Goal: Task Accomplishment & Management: Use online tool/utility

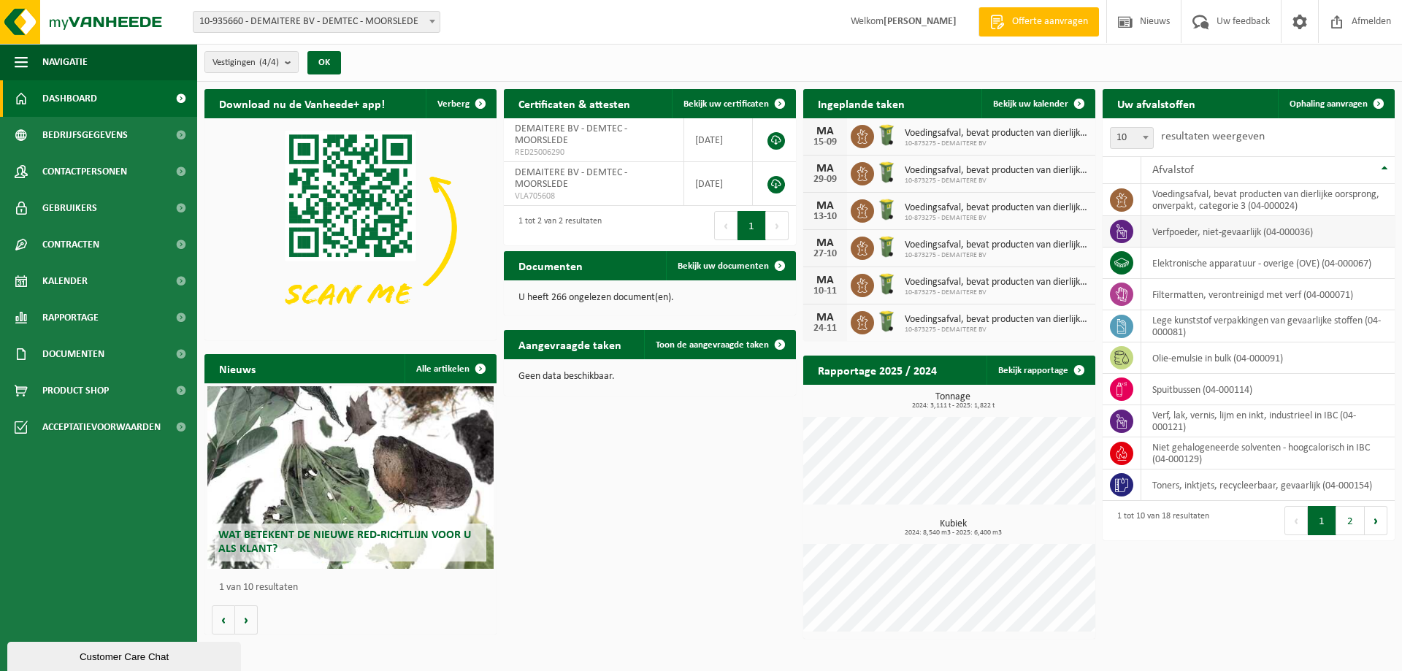
click at [1177, 238] on td "verfpoeder, niet-gevaarlijk (04-000036)" at bounding box center [1267, 231] width 253 height 31
click at [1224, 296] on td "filtermatten, verontreinigd met verf (04-000071)" at bounding box center [1267, 294] width 253 height 31
click at [1212, 292] on td "filtermatten, verontreinigd met verf (04-000071)" at bounding box center [1267, 294] width 253 height 31
click at [112, 356] on link "Documenten" at bounding box center [98, 354] width 197 height 37
click at [68, 392] on span "Facturen" at bounding box center [64, 391] width 39 height 28
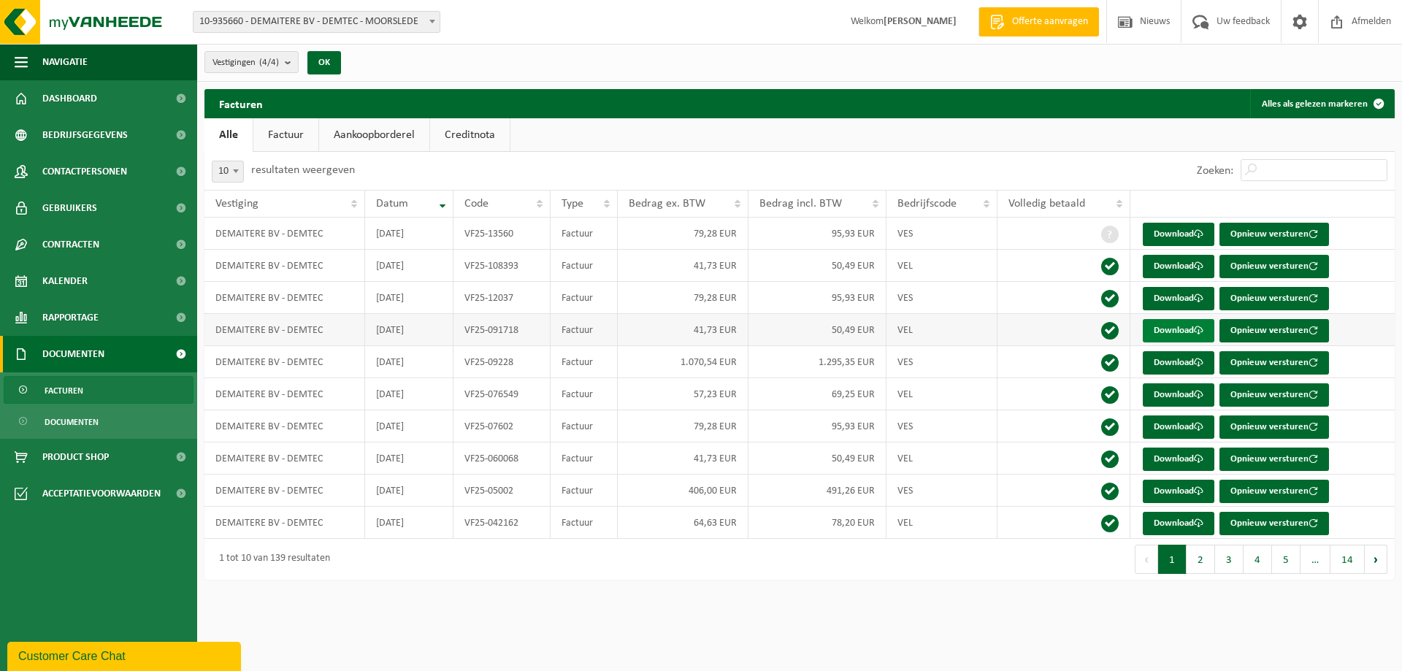
click at [1181, 333] on link "Download" at bounding box center [1179, 330] width 72 height 23
click at [1189, 364] on link "Download" at bounding box center [1179, 362] width 72 height 23
click at [93, 26] on img at bounding box center [87, 22] width 175 height 44
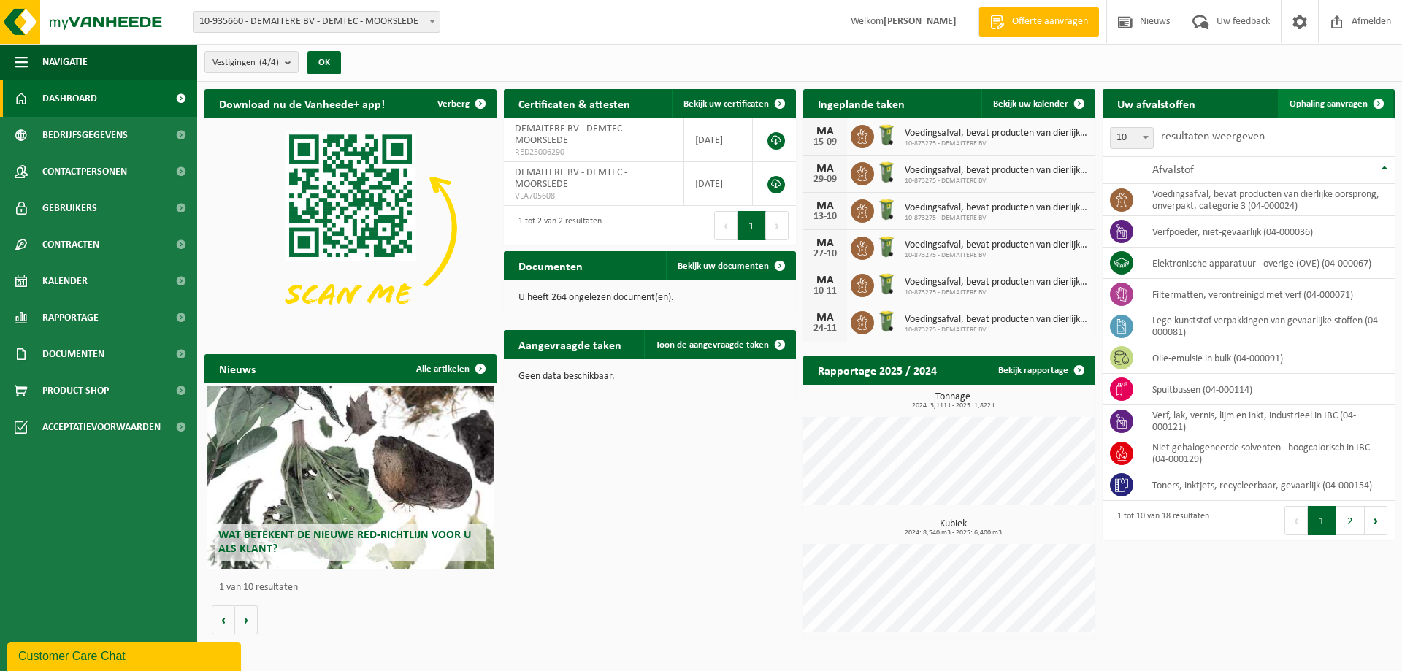
click at [1354, 104] on span "Ophaling aanvragen" at bounding box center [1328, 103] width 78 height 9
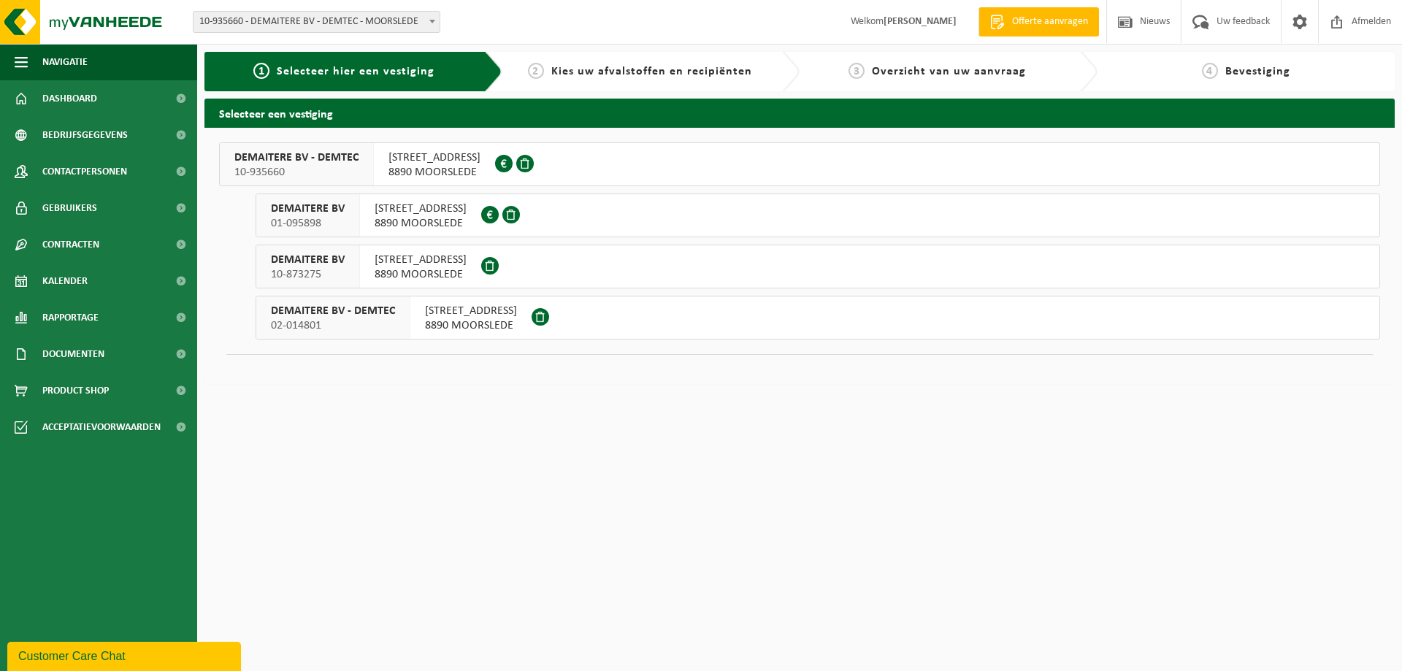
click at [442, 156] on span "[STREET_ADDRESS]" at bounding box center [434, 157] width 92 height 15
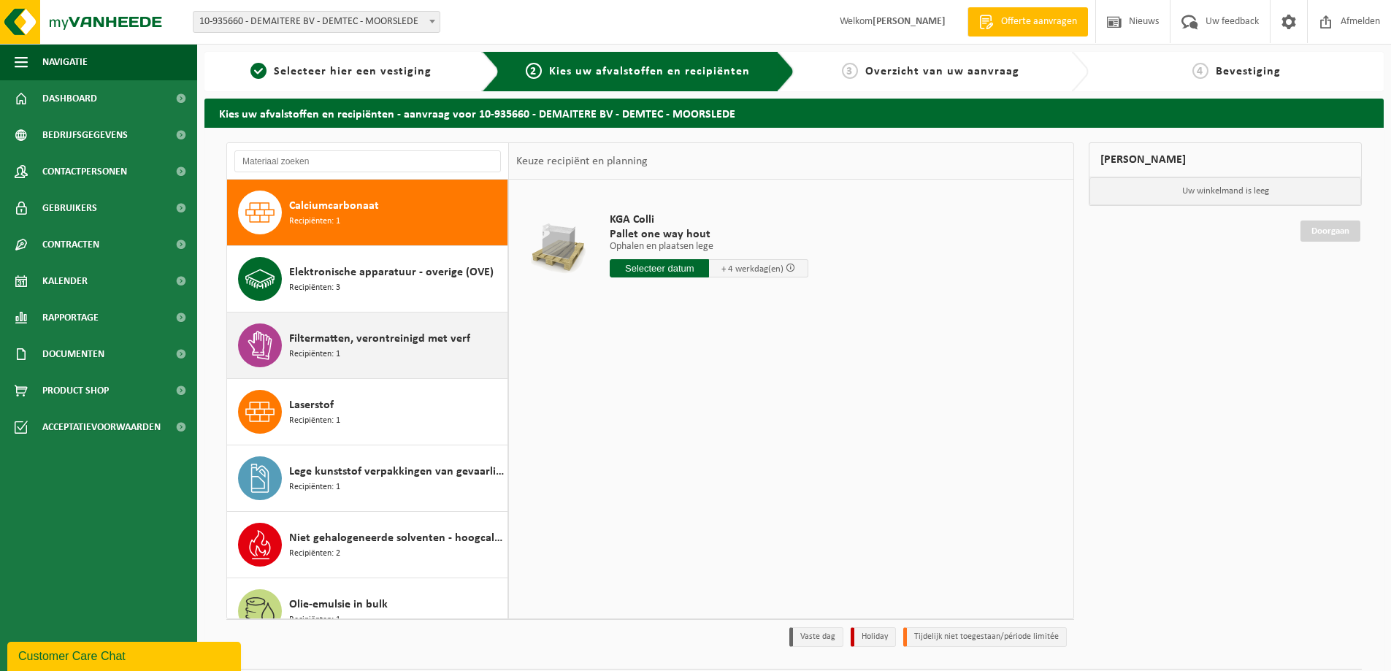
click at [378, 340] on span "Filtermatten, verontreinigd met verf" at bounding box center [379, 339] width 181 height 18
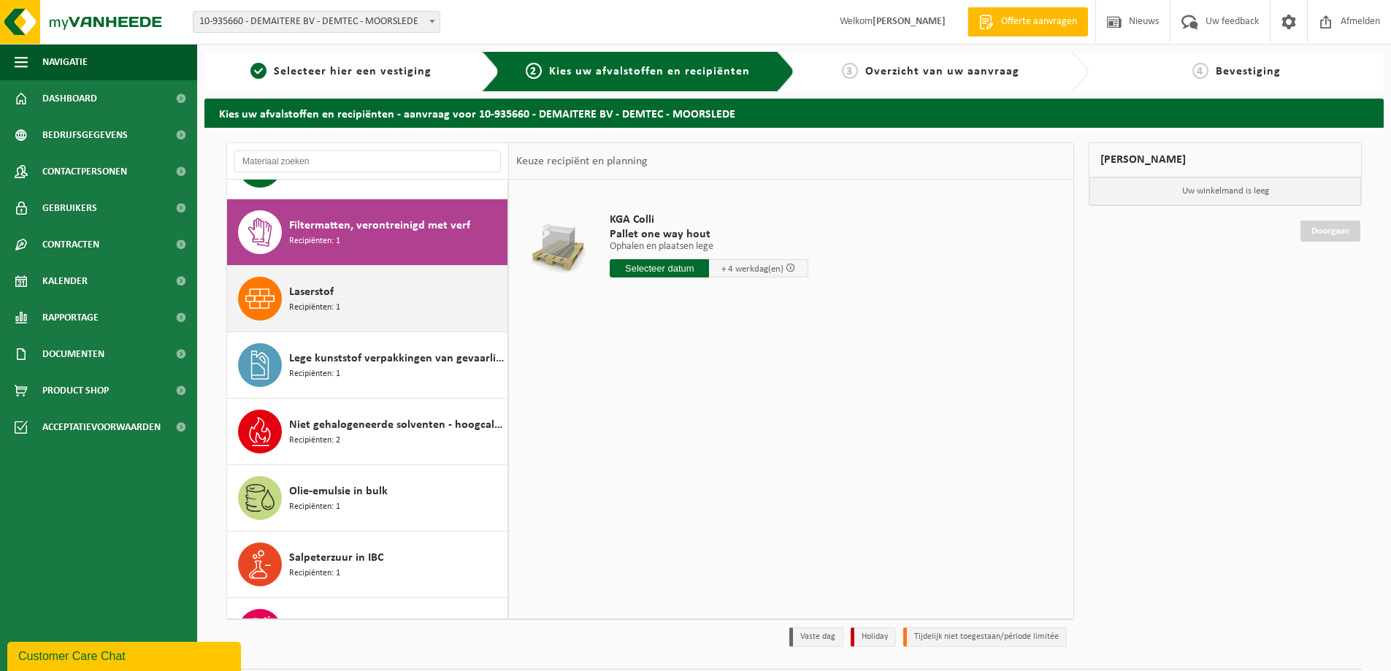
scroll to position [133, 0]
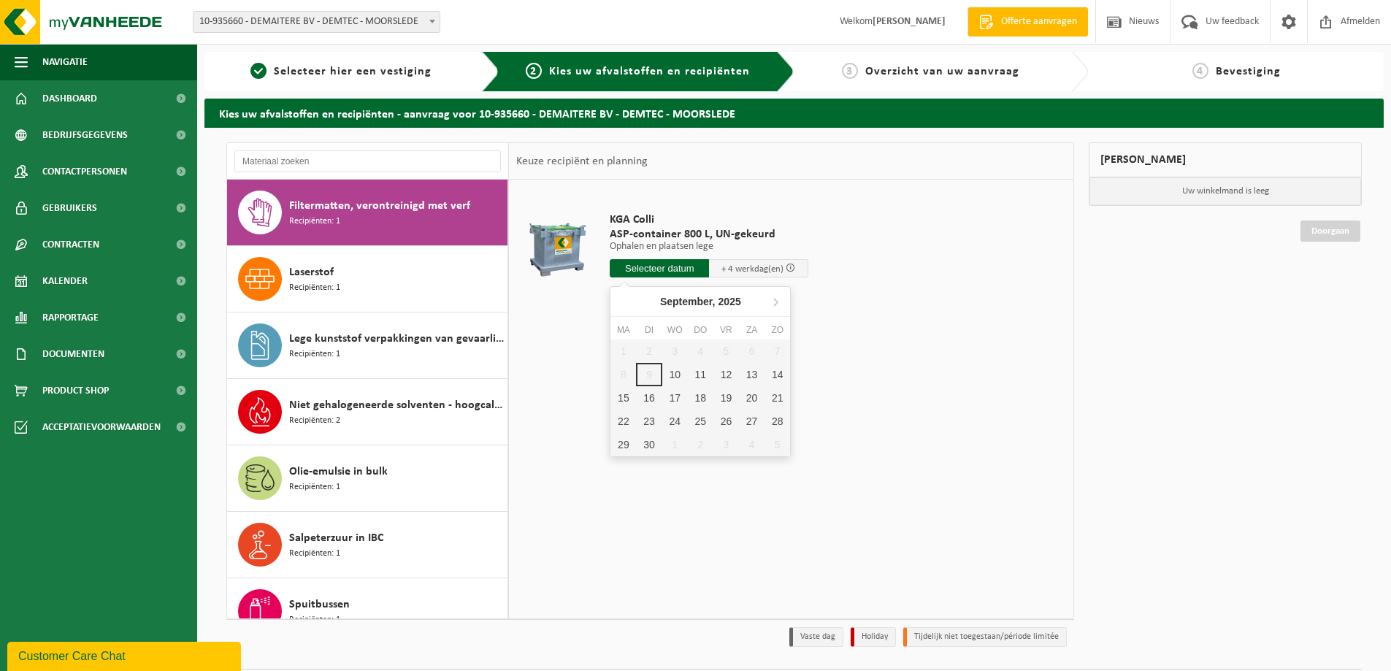
click at [640, 263] on input "text" at bounding box center [659, 268] width 99 height 18
click at [726, 372] on div "12" at bounding box center [726, 374] width 26 height 23
type input "Van 2025-09-12"
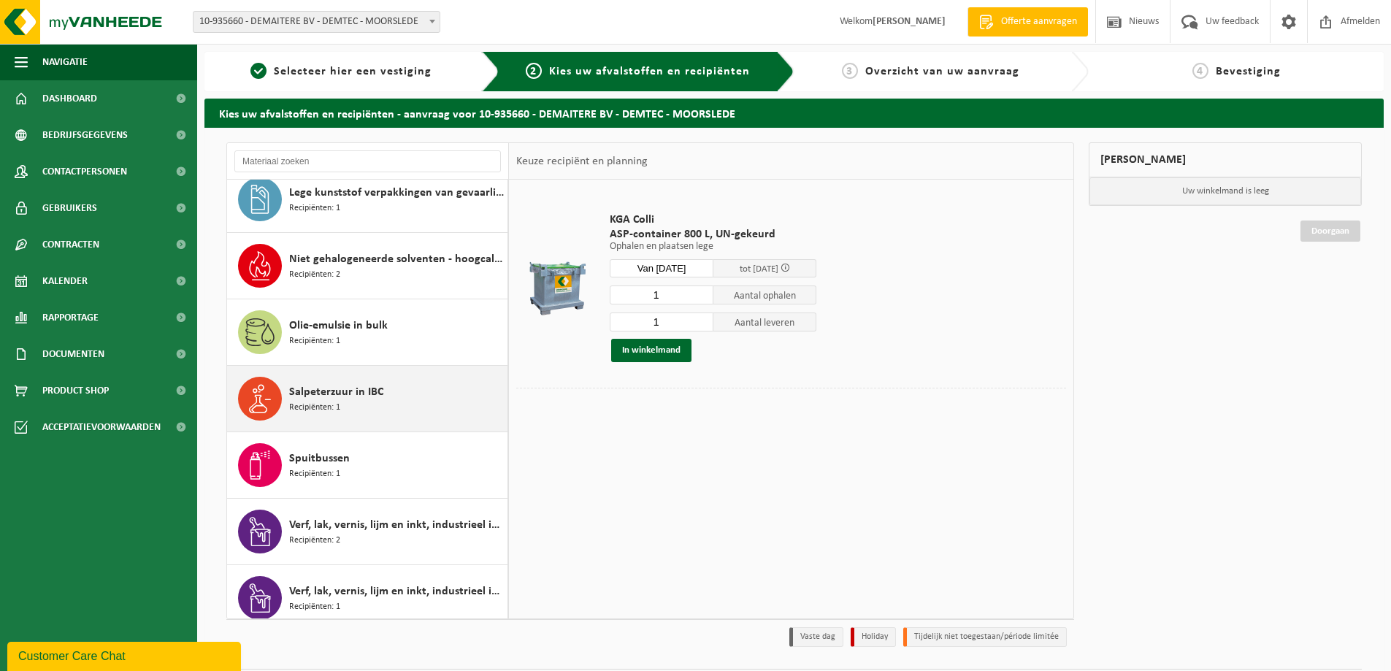
scroll to position [352, 0]
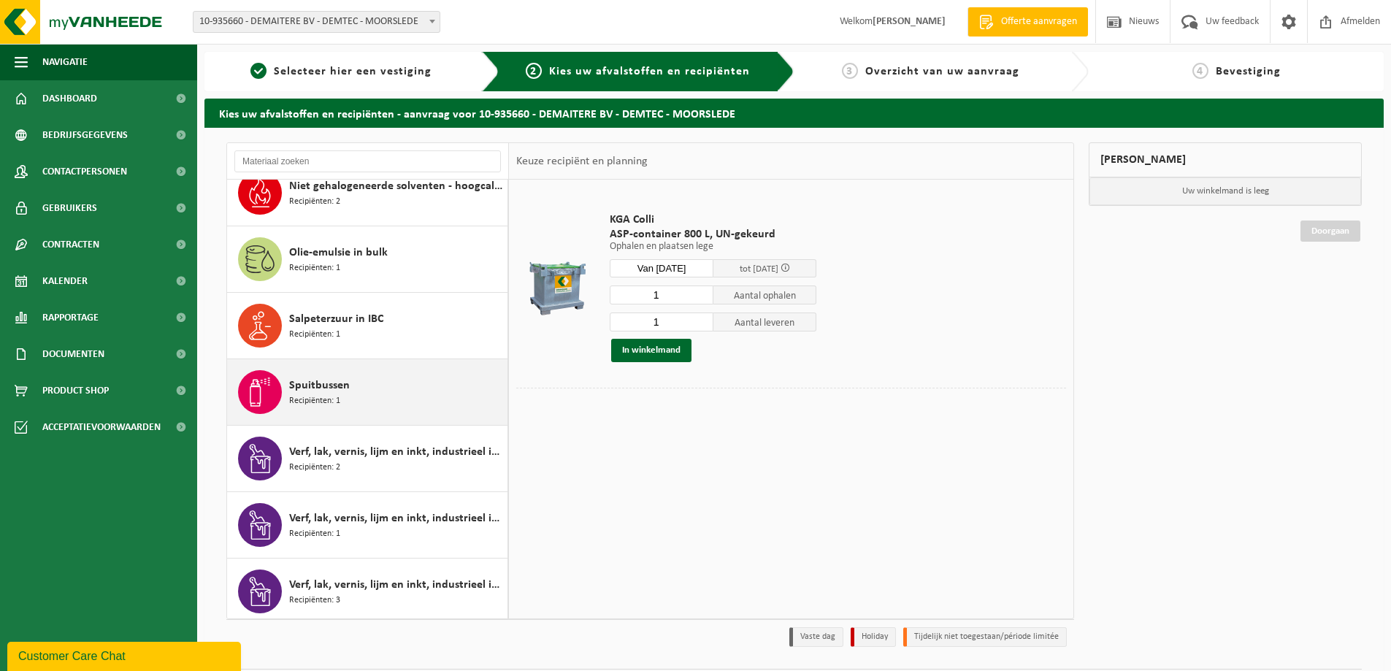
click at [337, 388] on span "Spuitbussen" at bounding box center [319, 386] width 61 height 18
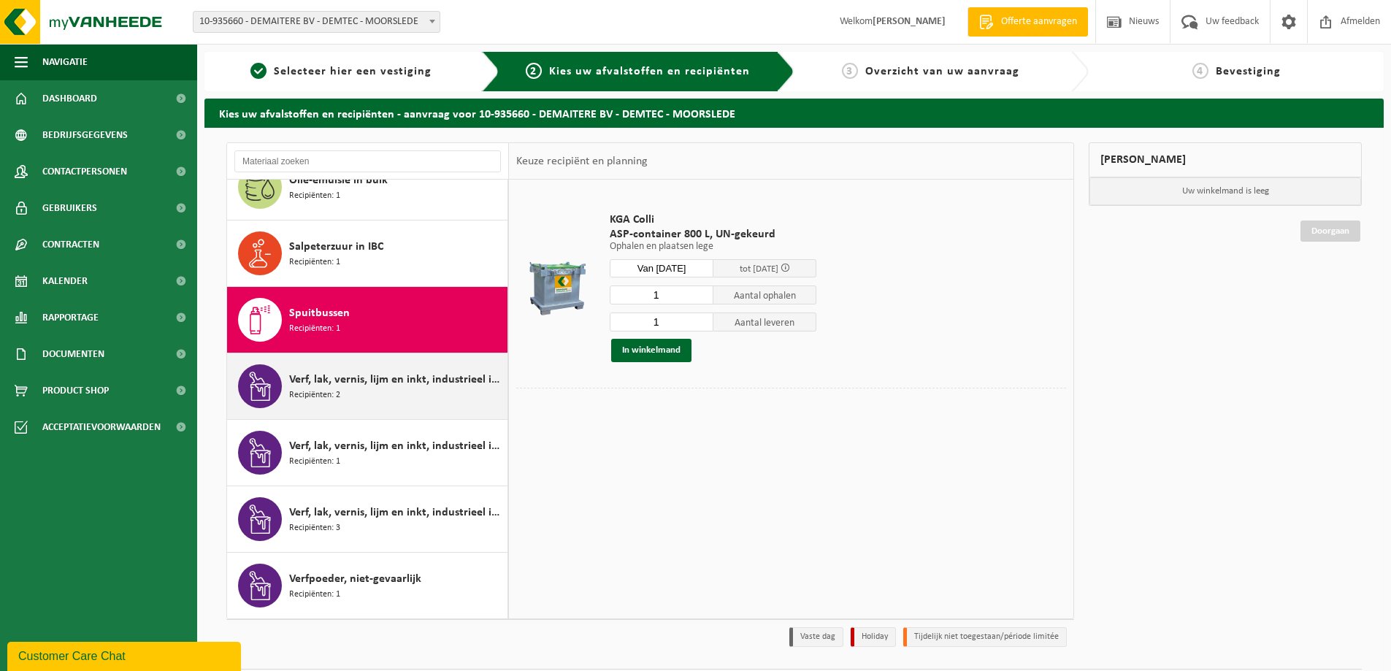
scroll to position [424, 0]
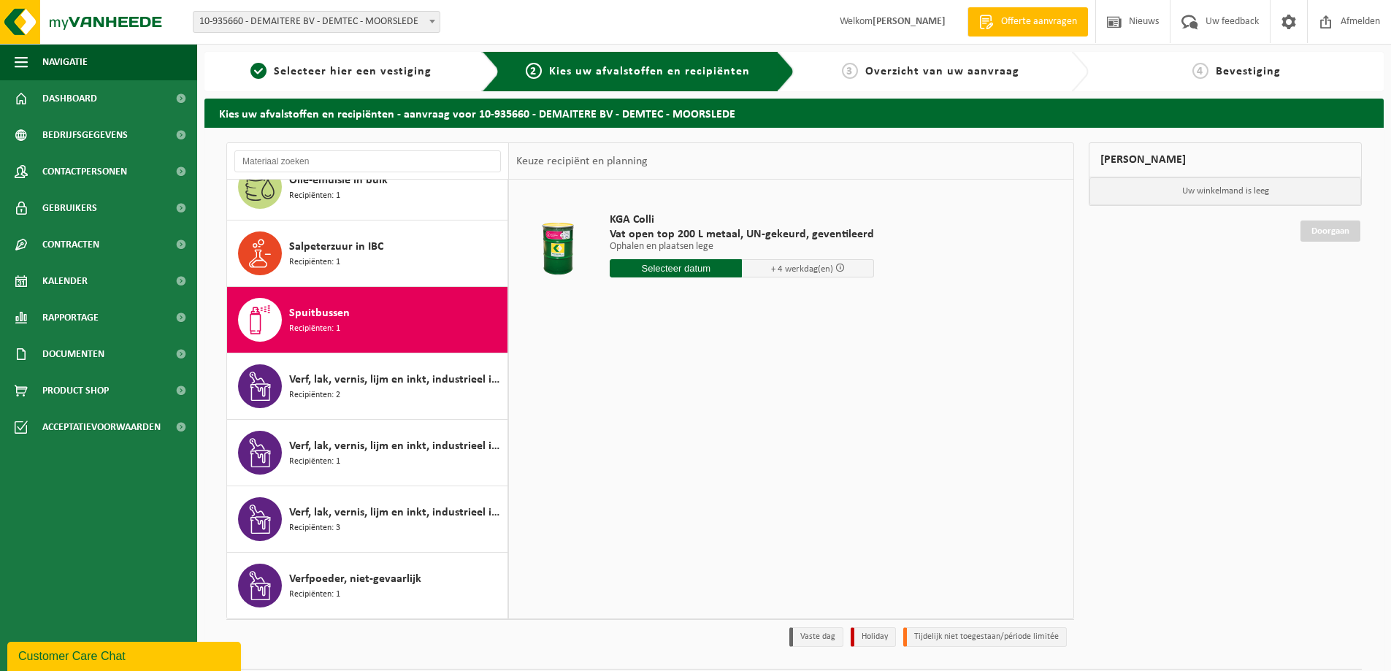
click at [697, 266] on input "text" at bounding box center [676, 268] width 132 height 18
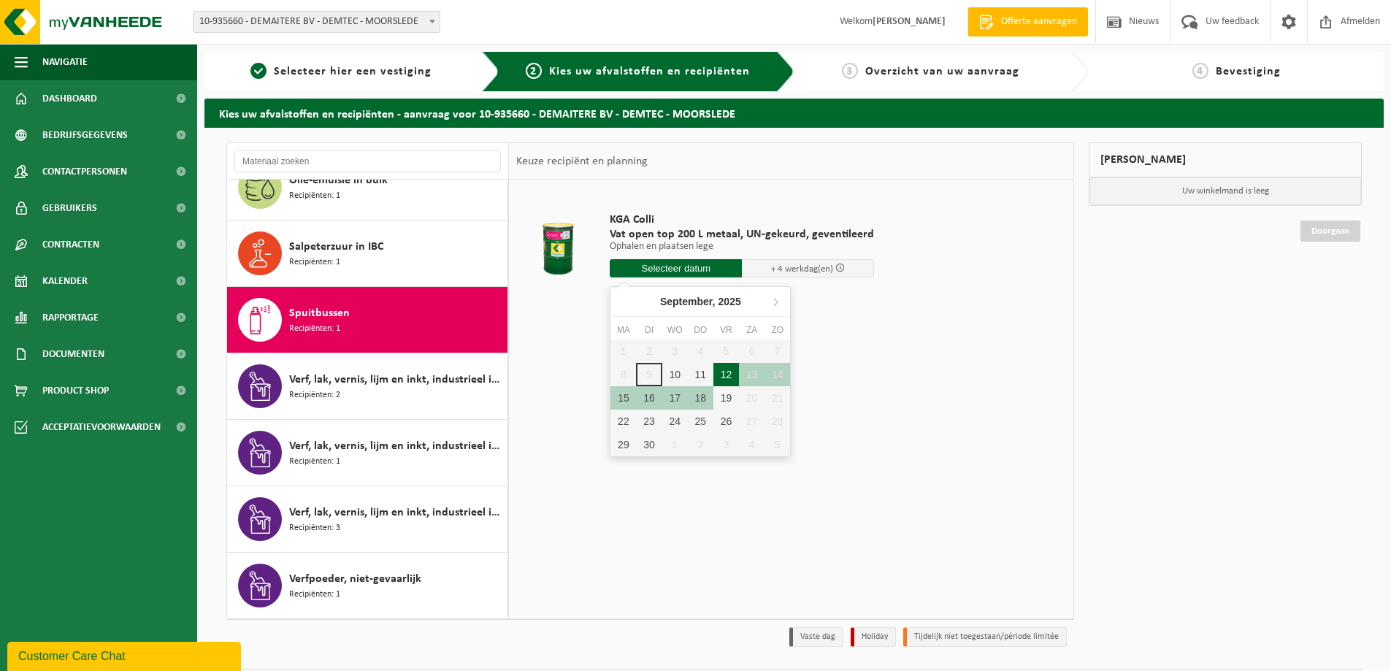
click at [726, 379] on div "12" at bounding box center [726, 374] width 26 height 23
type input "Van 2025-09-12"
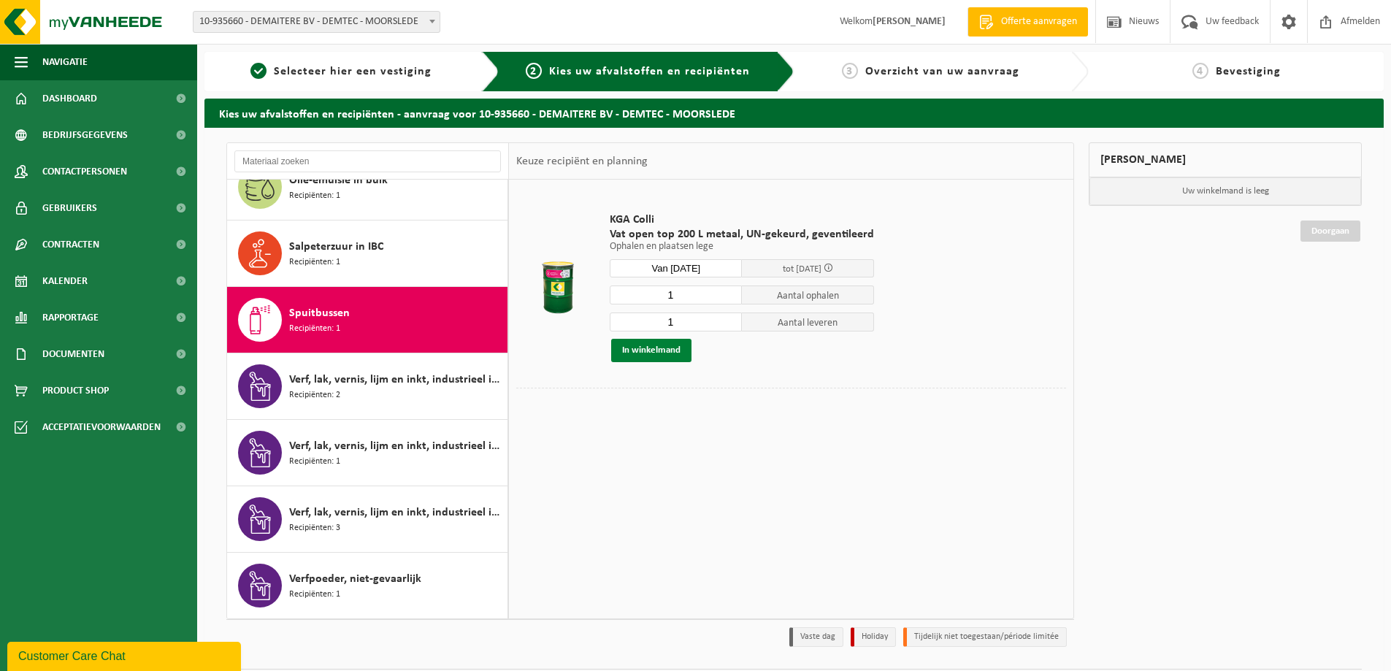
click at [628, 353] on button "In winkelmand" at bounding box center [651, 350] width 80 height 23
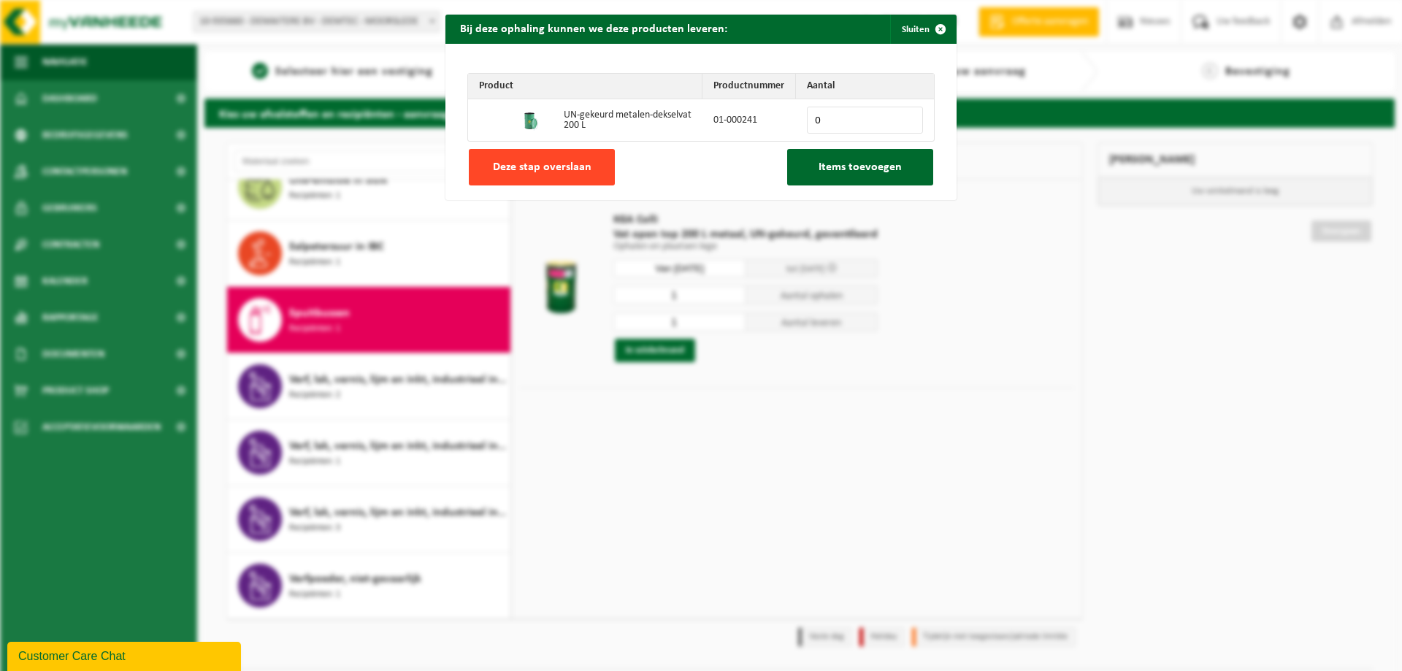
click at [538, 177] on button "Deze stap overslaan" at bounding box center [542, 167] width 146 height 37
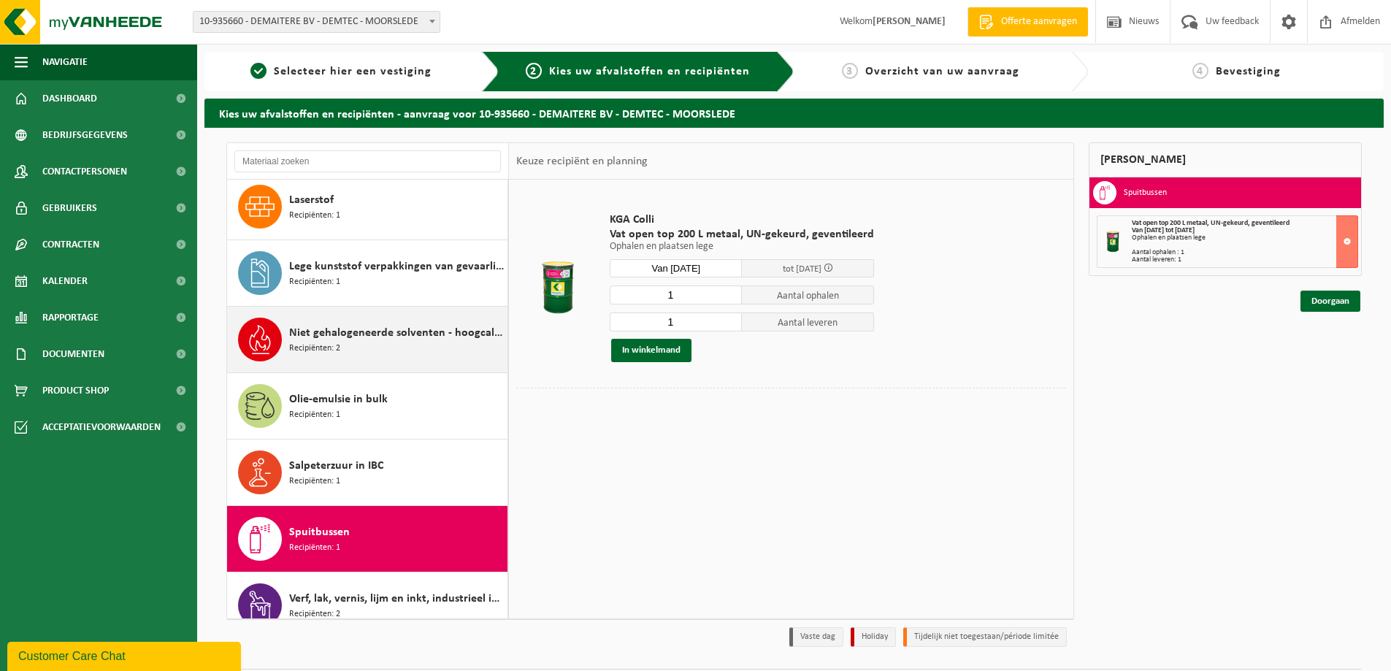
scroll to position [59, 0]
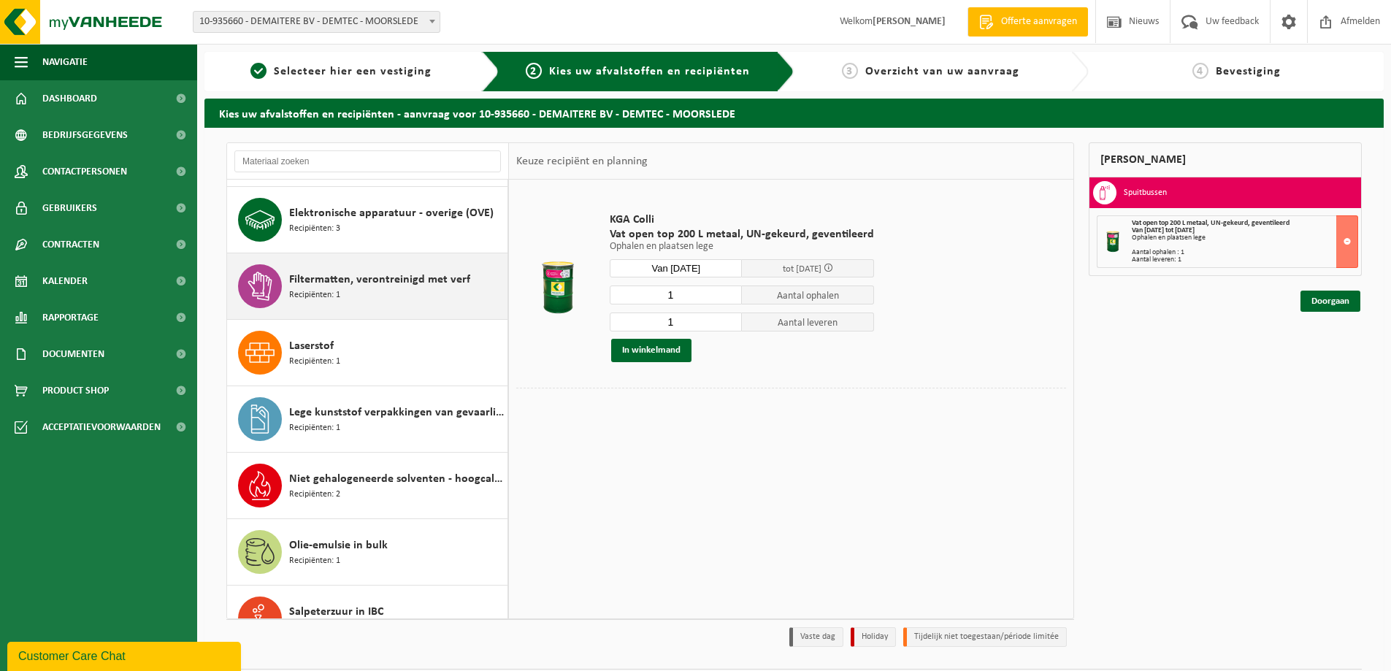
click at [418, 290] on div "Filtermatten, verontreinigd met verf Recipiënten: 1" at bounding box center [396, 286] width 215 height 44
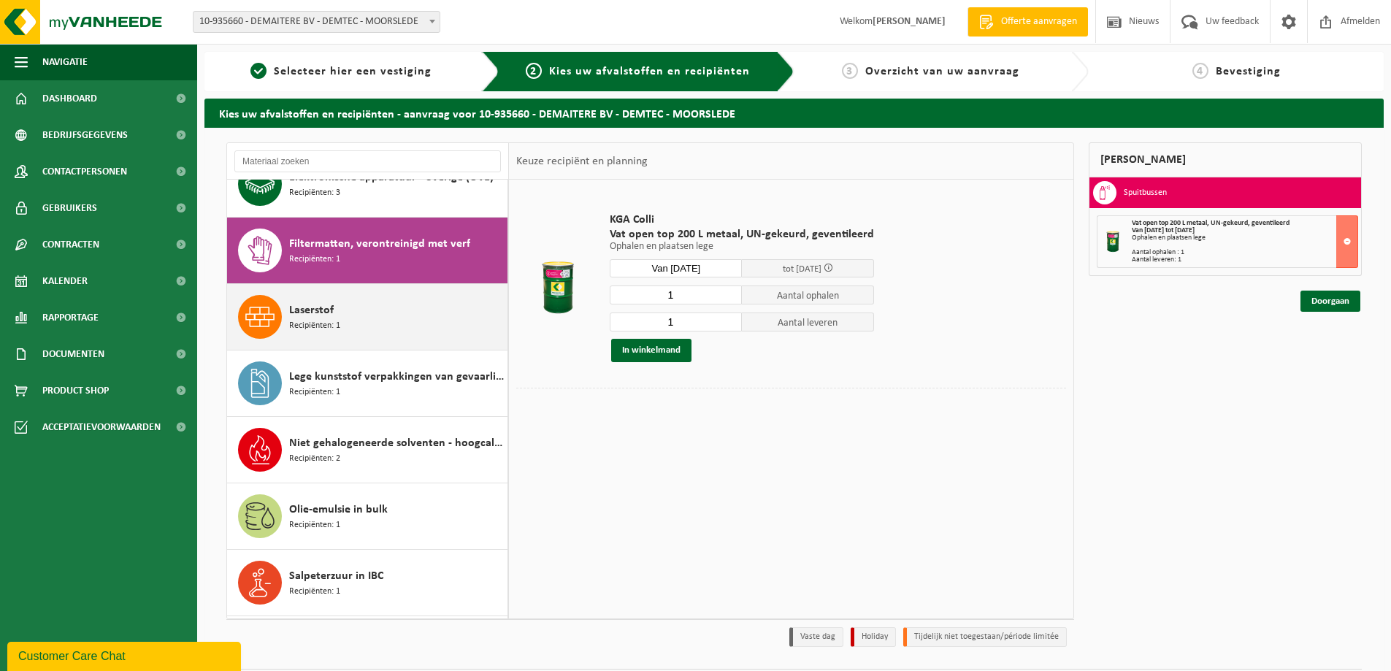
scroll to position [133, 0]
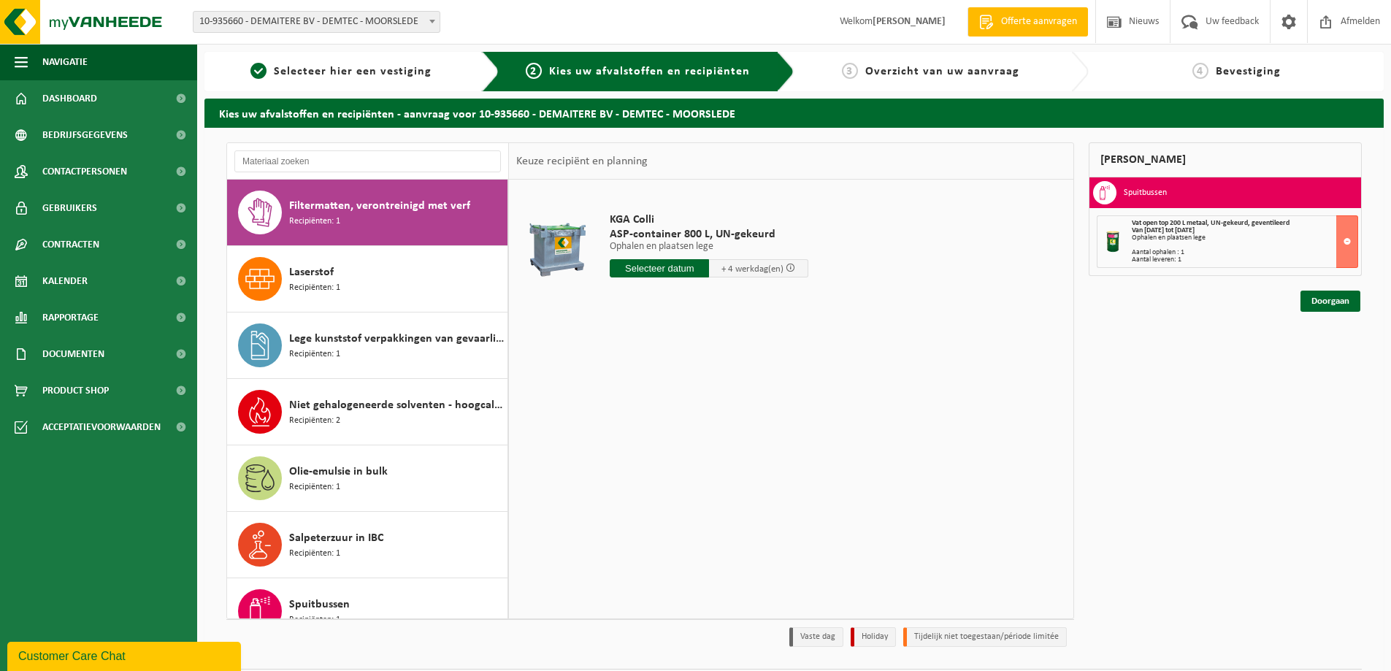
click at [663, 266] on input "text" at bounding box center [659, 268] width 99 height 18
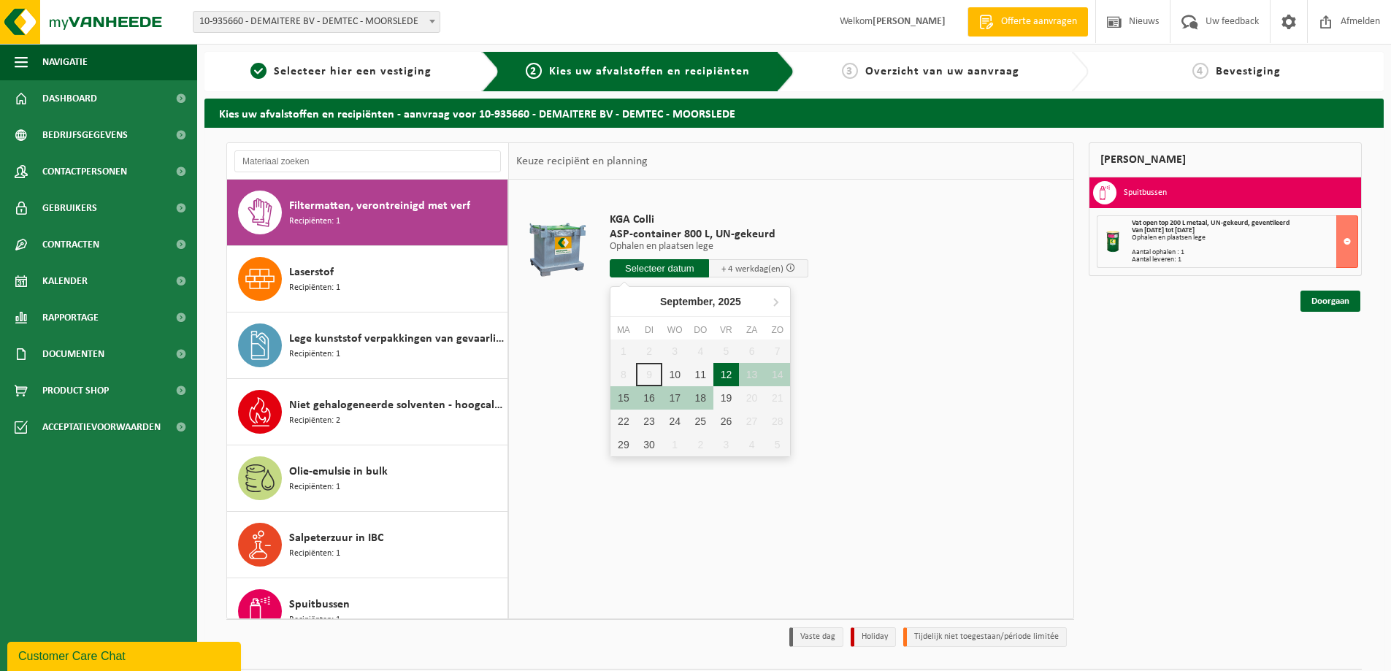
click at [725, 372] on div "12" at bounding box center [726, 374] width 26 height 23
type input "Van 2025-09-12"
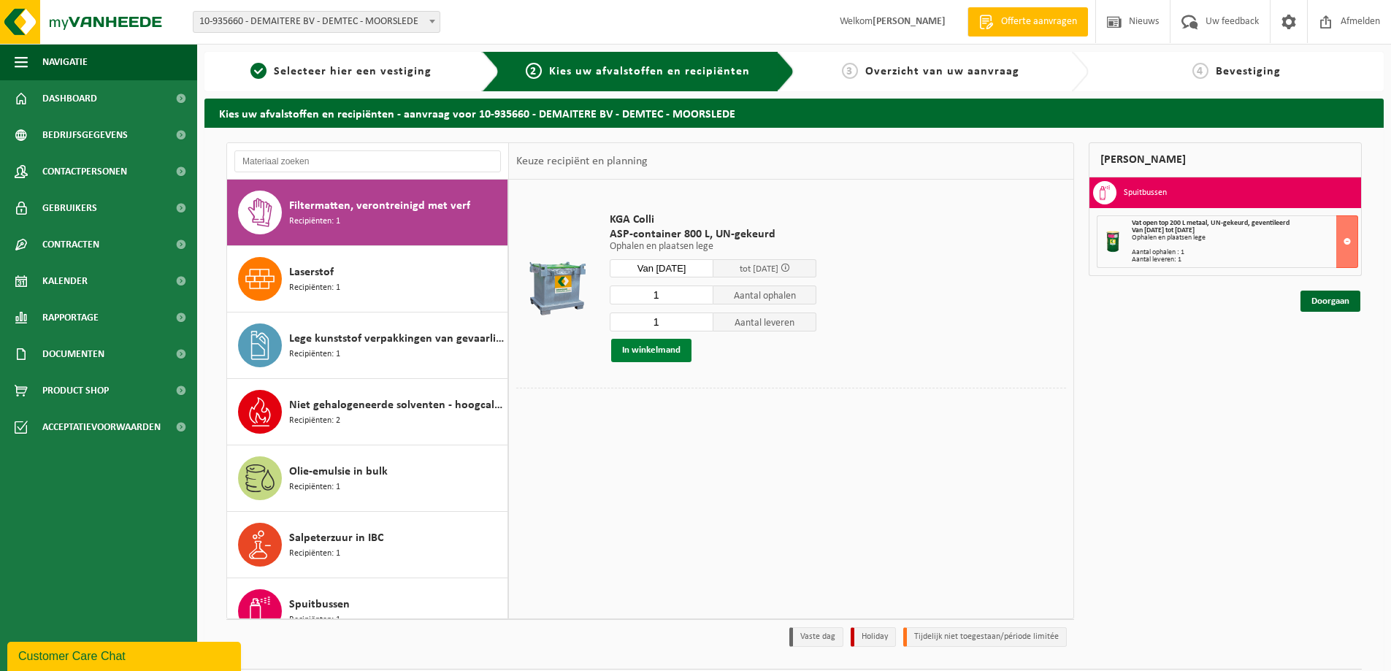
click at [655, 349] on button "In winkelmand" at bounding box center [651, 350] width 80 height 23
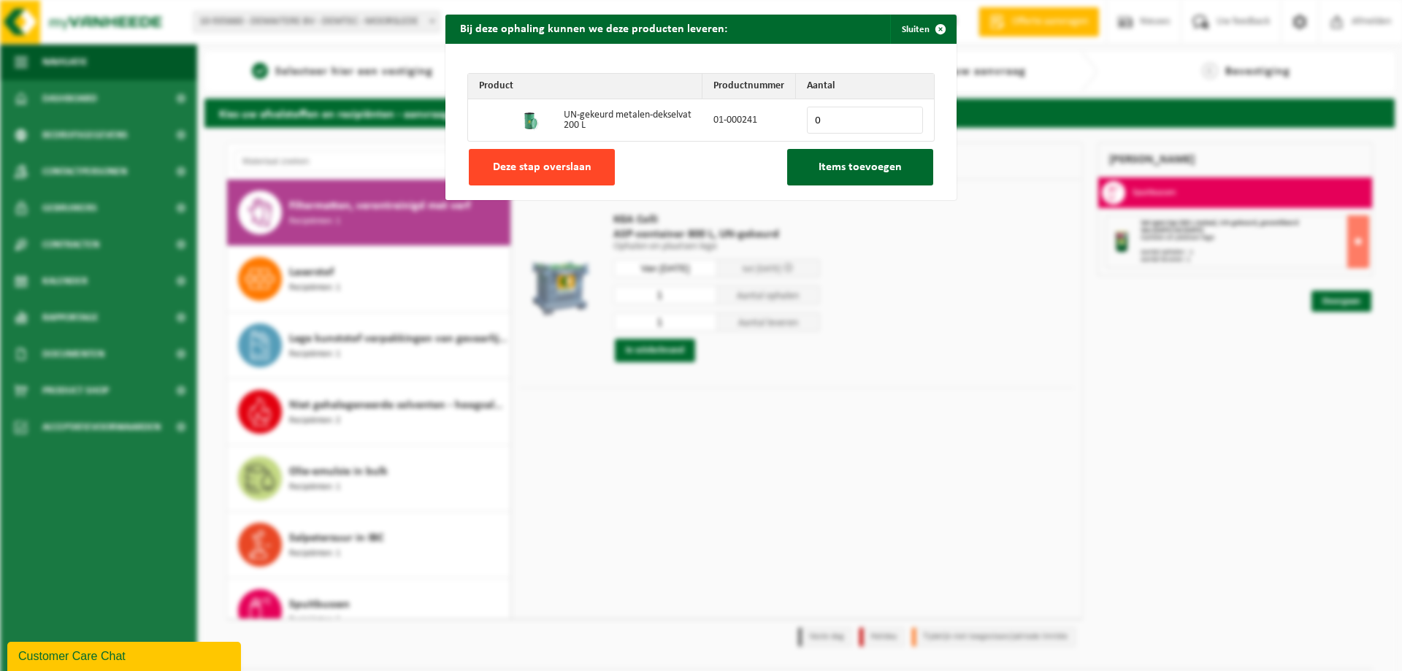
click at [588, 178] on button "Deze stap overslaan" at bounding box center [542, 167] width 146 height 37
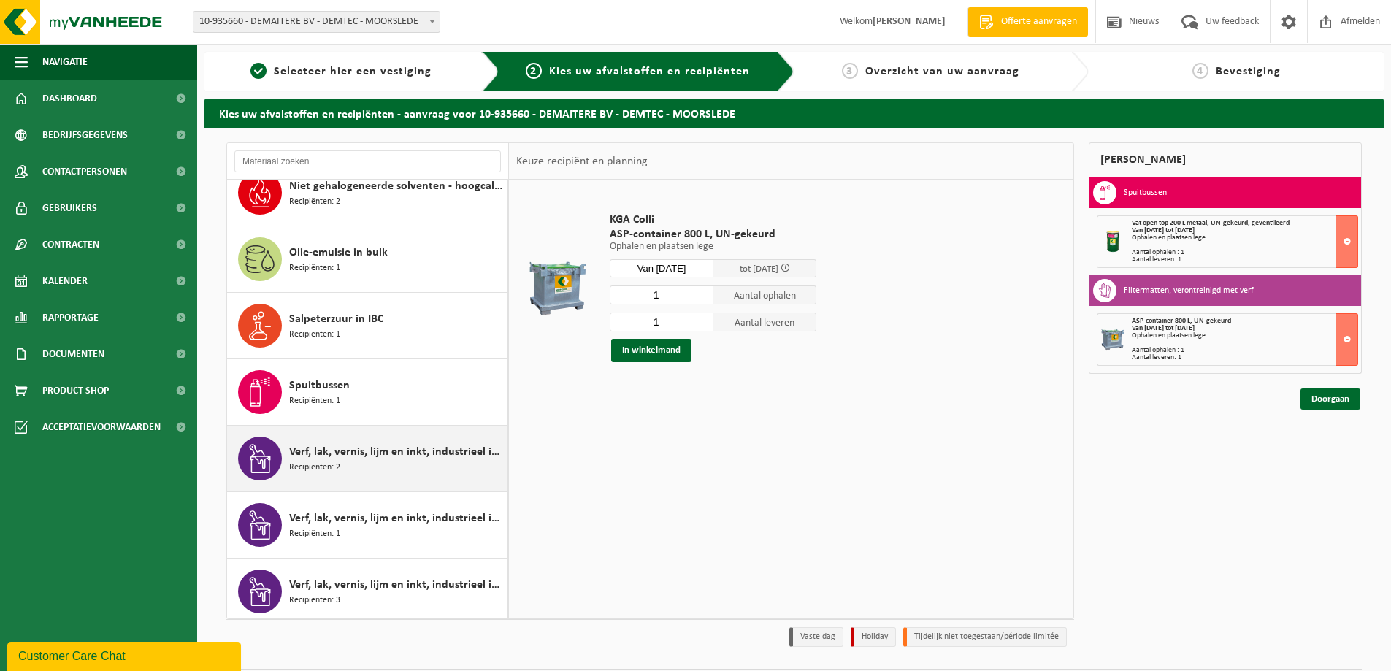
scroll to position [424, 0]
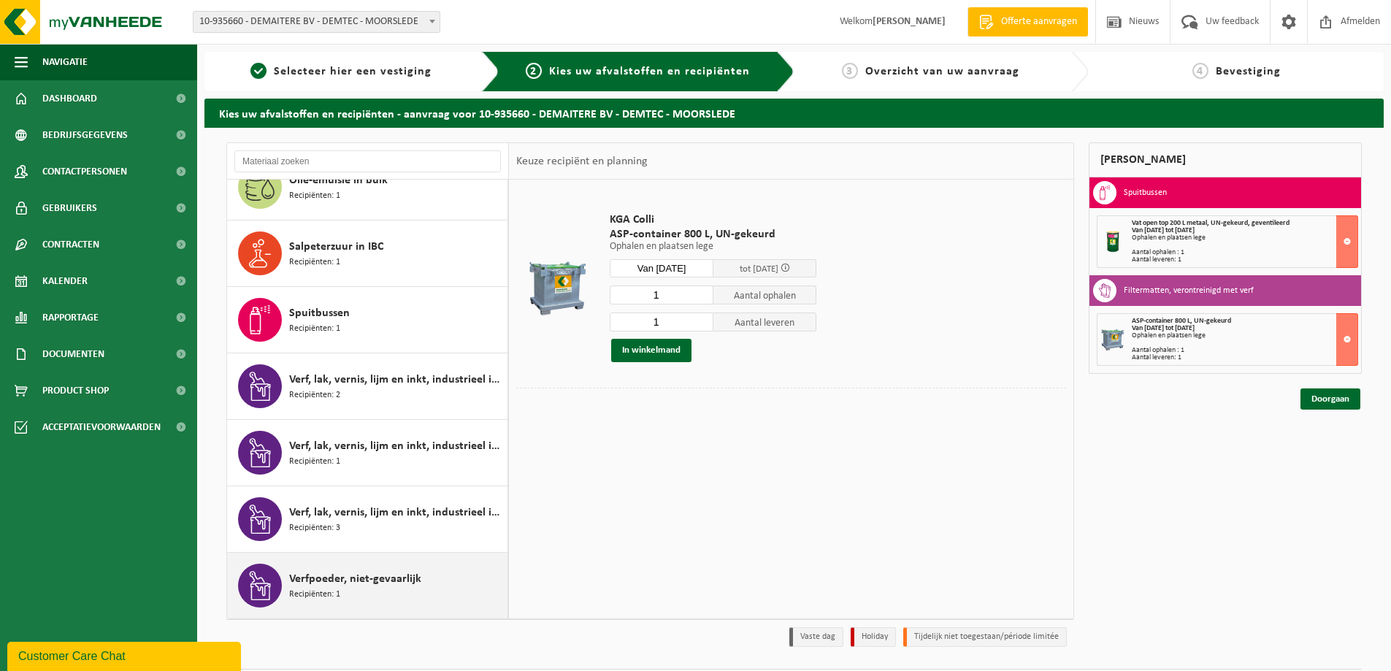
click at [396, 586] on span "Verfpoeder, niet-gevaarlijk" at bounding box center [355, 579] width 132 height 18
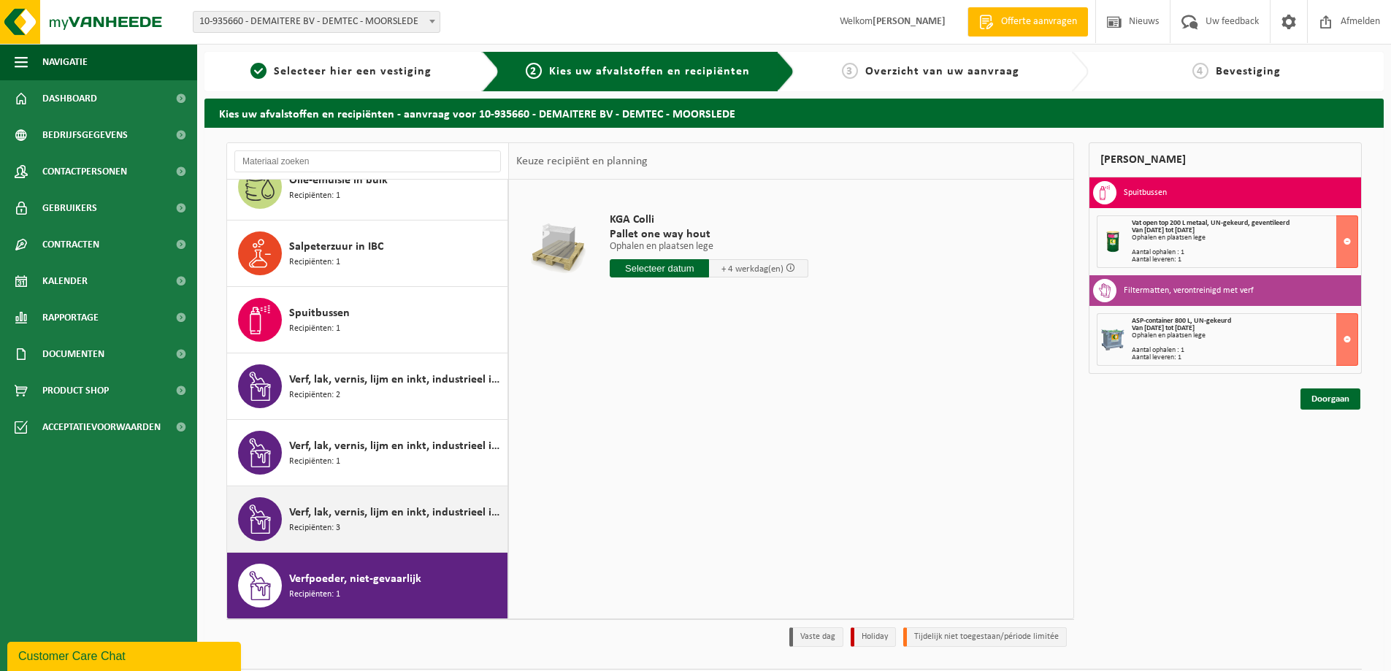
click at [380, 517] on span "Verf, lak, vernis, lijm en inkt, industrieel in kleinverpakking" at bounding box center [396, 513] width 215 height 18
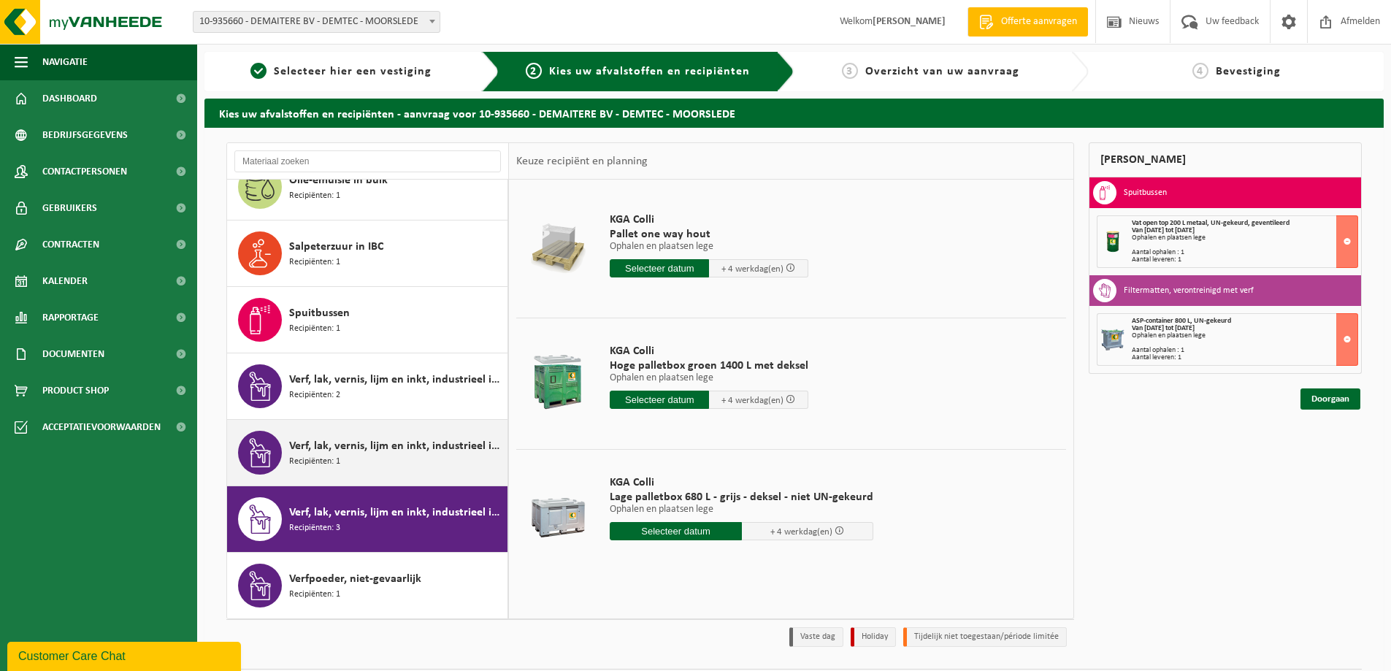
click at [444, 451] on span "Verf, lak, vernis, lijm en inkt, industrieel in IBC" at bounding box center [396, 446] width 215 height 18
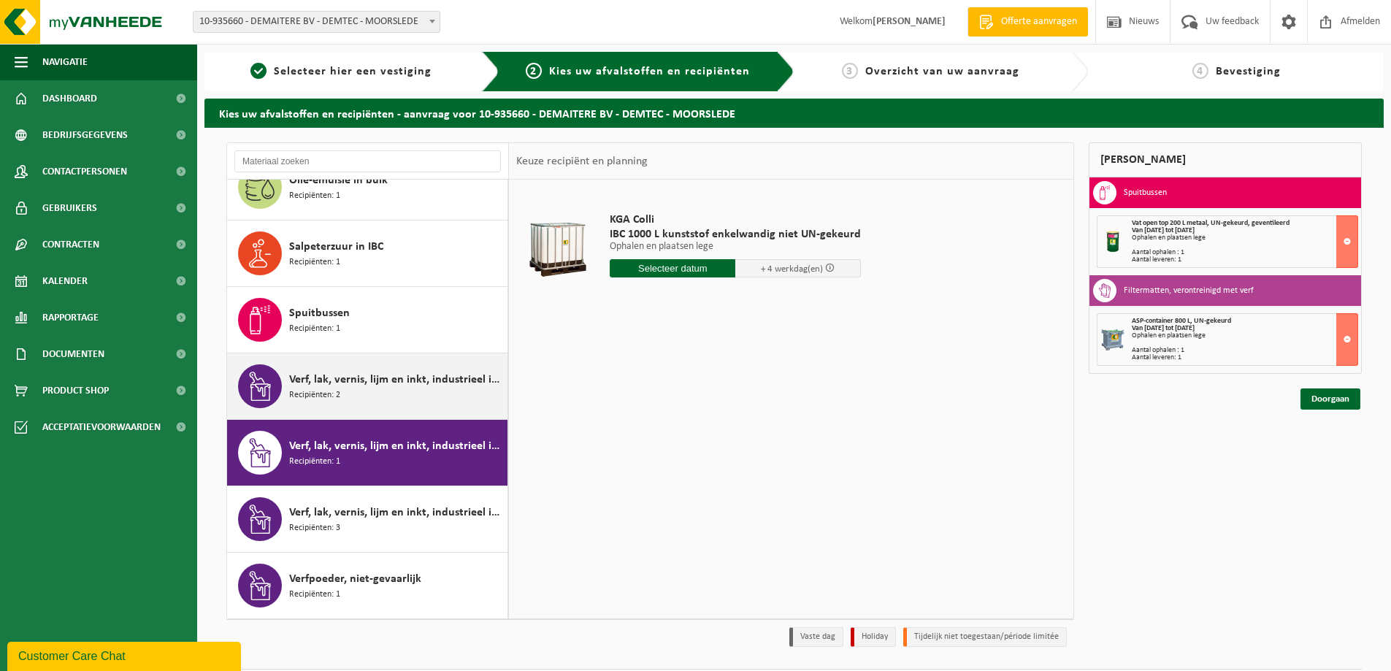
click at [419, 400] on div "Verf, lak, vernis, lijm en inkt, industrieel in 200lt-vat Recipiënten: 2" at bounding box center [396, 386] width 215 height 44
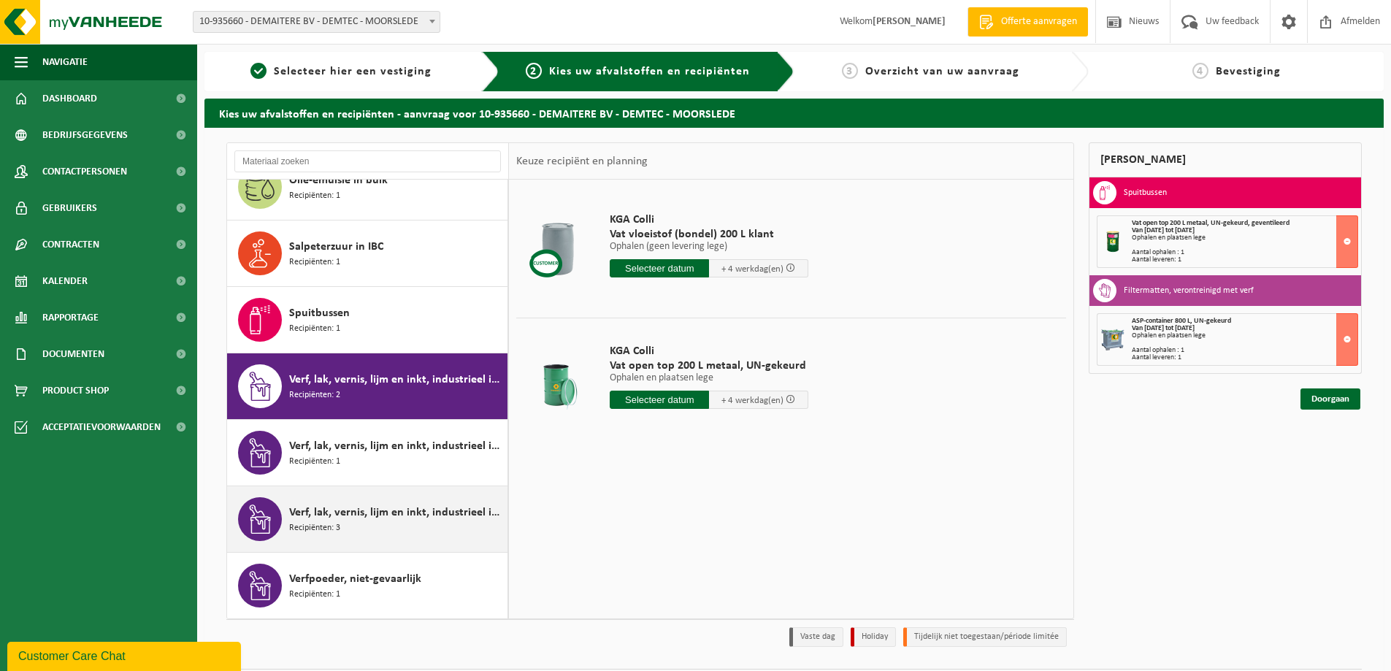
click at [397, 510] on span "Verf, lak, vernis, lijm en inkt, industrieel in kleinverpakking" at bounding box center [396, 513] width 215 height 18
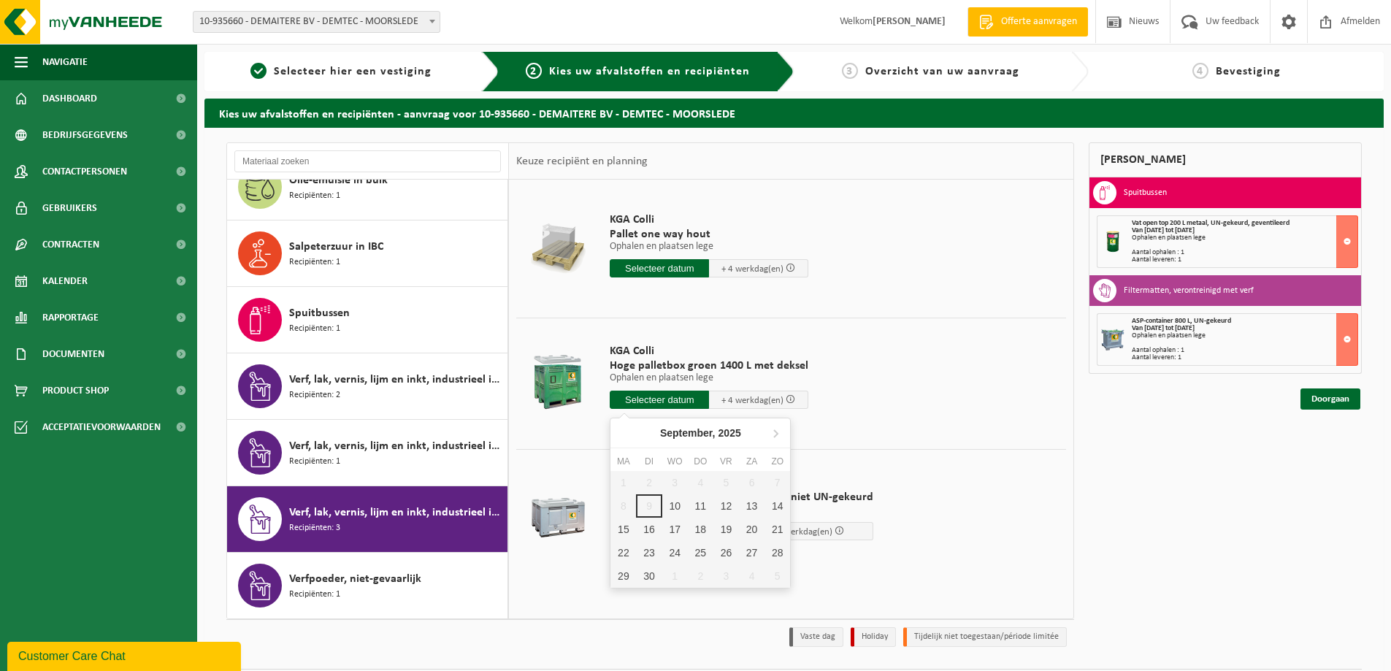
click at [667, 398] on input "text" at bounding box center [659, 400] width 99 height 18
click at [731, 507] on div "12" at bounding box center [726, 505] width 26 height 23
type input "Van 2025-09-12"
type input "2025-09-12"
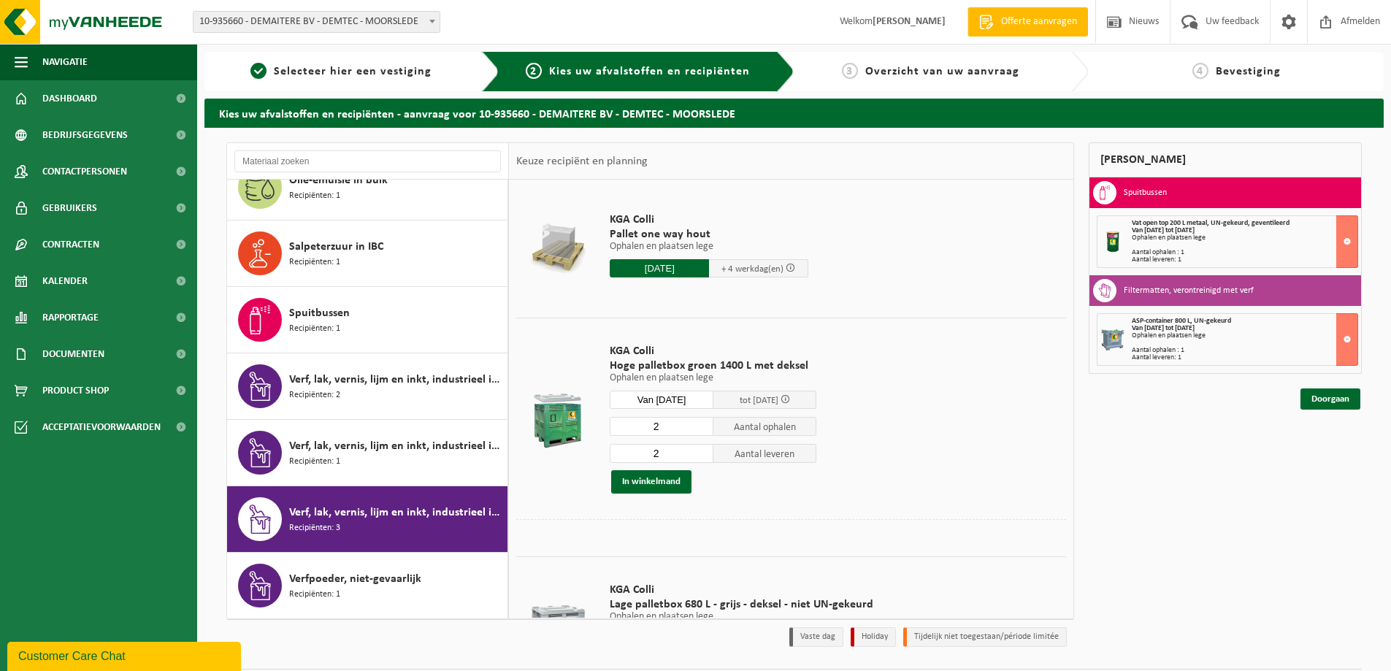
drag, startPoint x: 669, startPoint y: 422, endPoint x: 633, endPoint y: 430, distance: 36.7
click at [633, 430] on input "2" at bounding box center [662, 426] width 104 height 19
type input "1"
drag, startPoint x: 681, startPoint y: 442, endPoint x: 641, endPoint y: 451, distance: 41.1
click at [641, 451] on div "1 Aantal ophalen 2 Aantal leveren In winkelmand" at bounding box center [713, 454] width 207 height 77
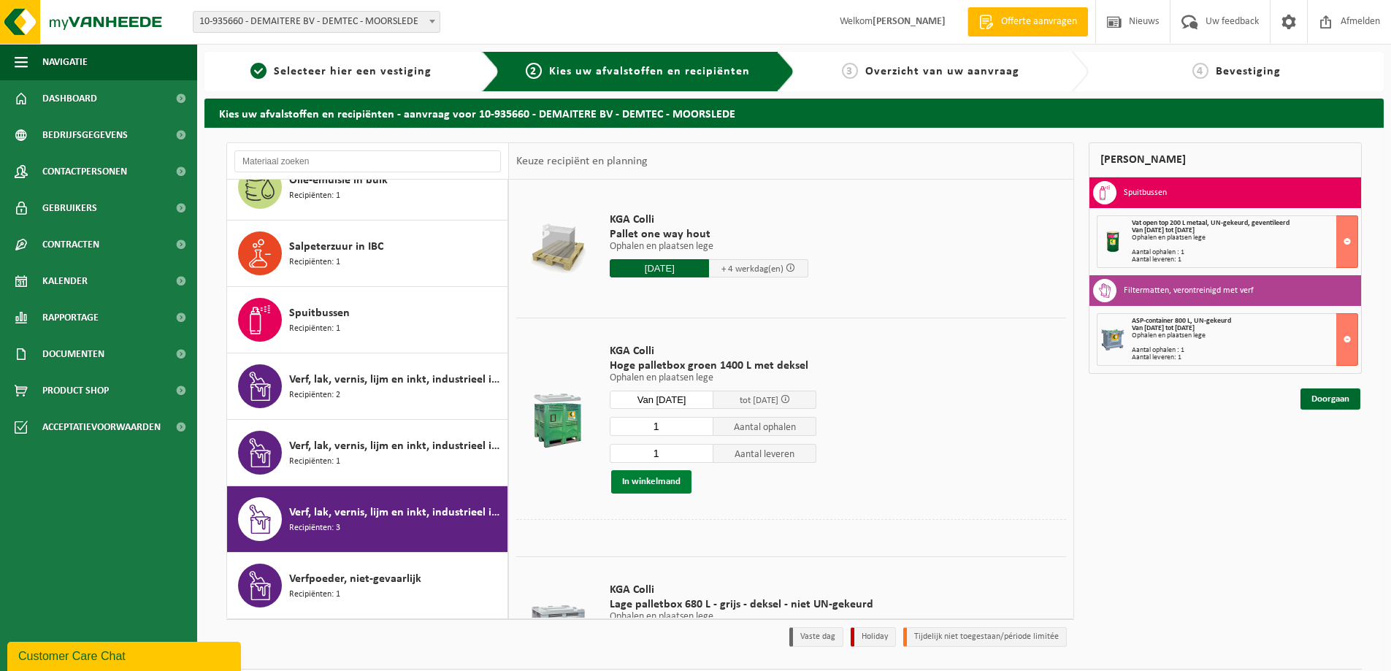
type input "1"
click at [644, 479] on button "In winkelmand" at bounding box center [651, 481] width 80 height 23
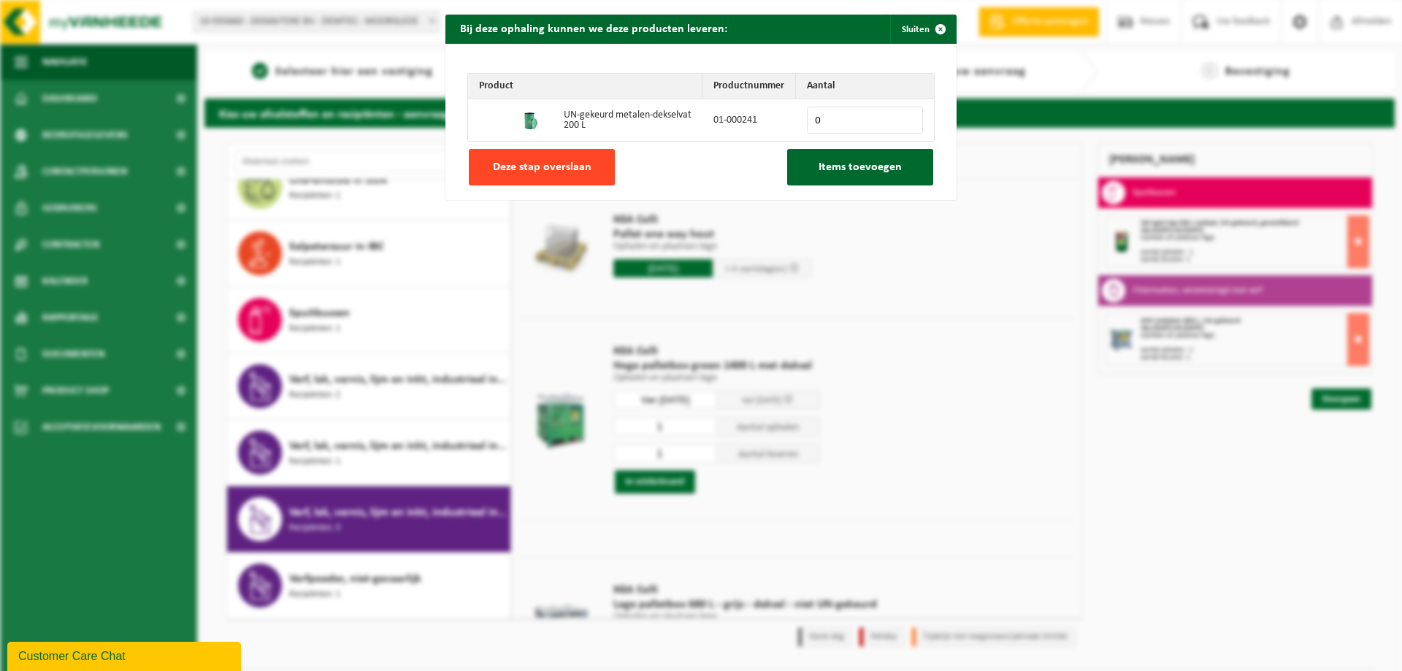
click at [572, 169] on span "Deze stap overslaan" at bounding box center [542, 167] width 99 height 12
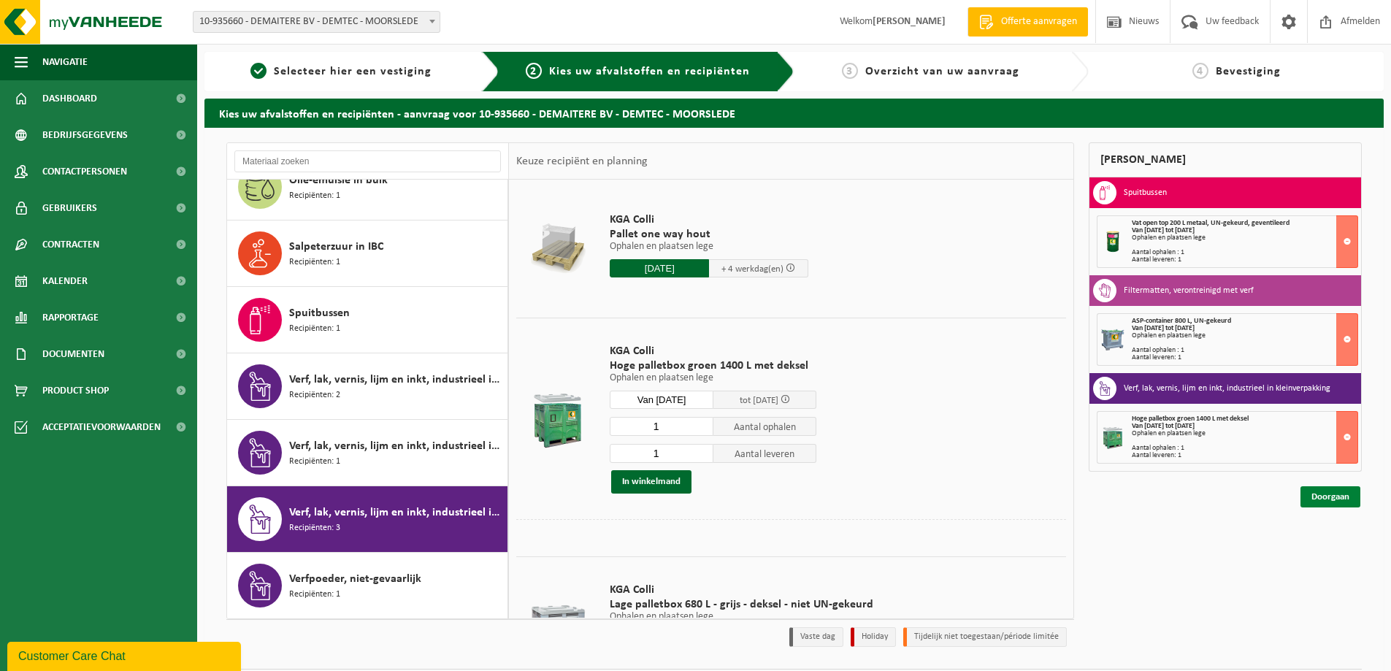
click at [1324, 498] on link "Doorgaan" at bounding box center [1330, 496] width 60 height 21
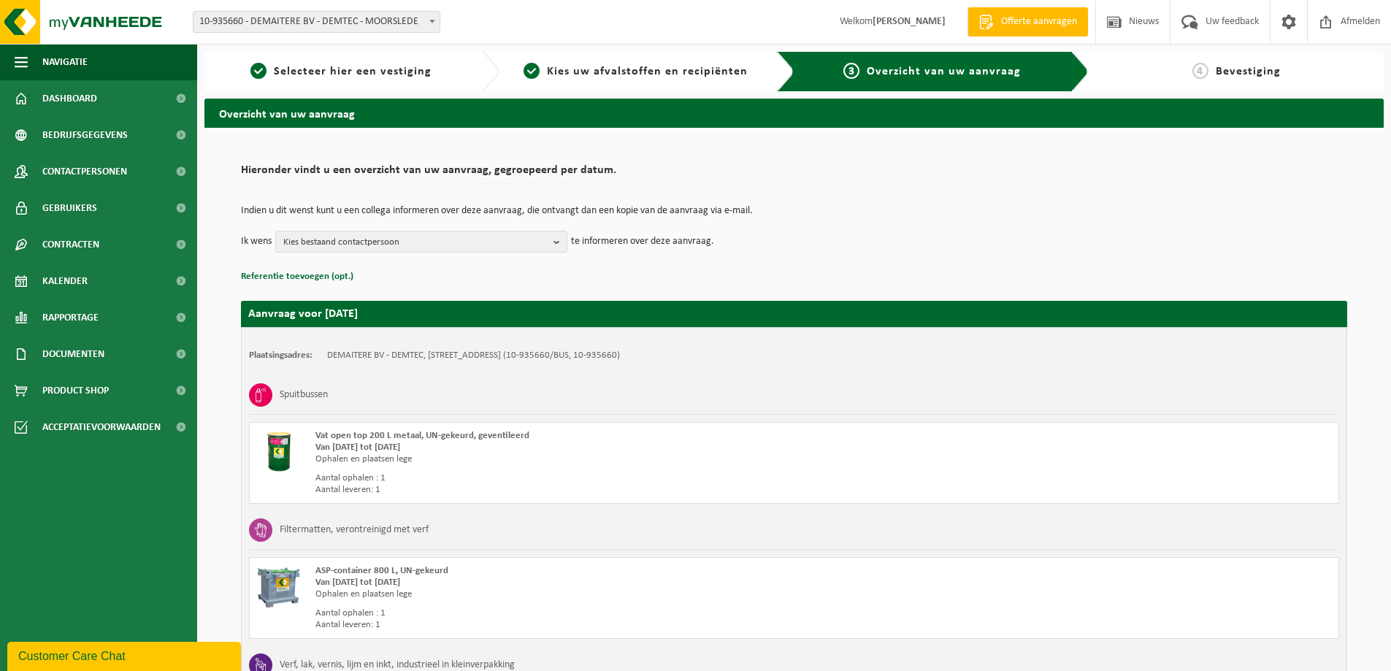
scroll to position [237, 0]
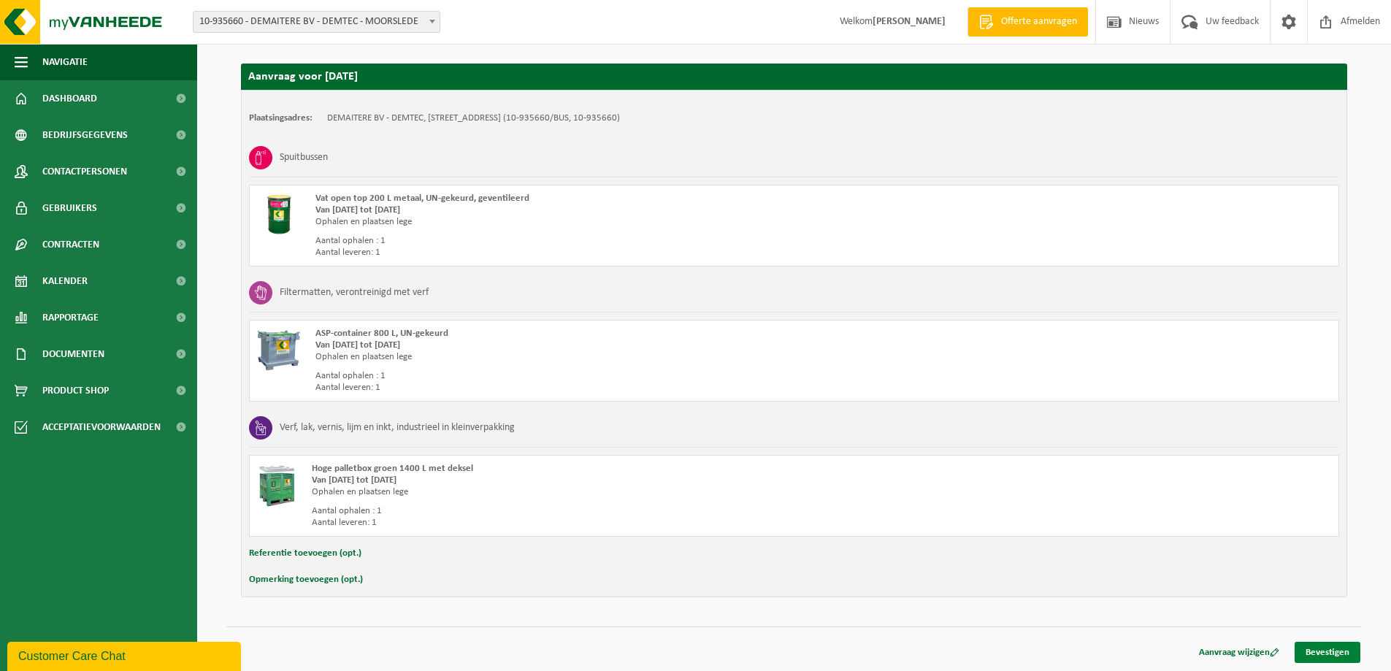
click at [1327, 651] on link "Bevestigen" at bounding box center [1328, 652] width 66 height 21
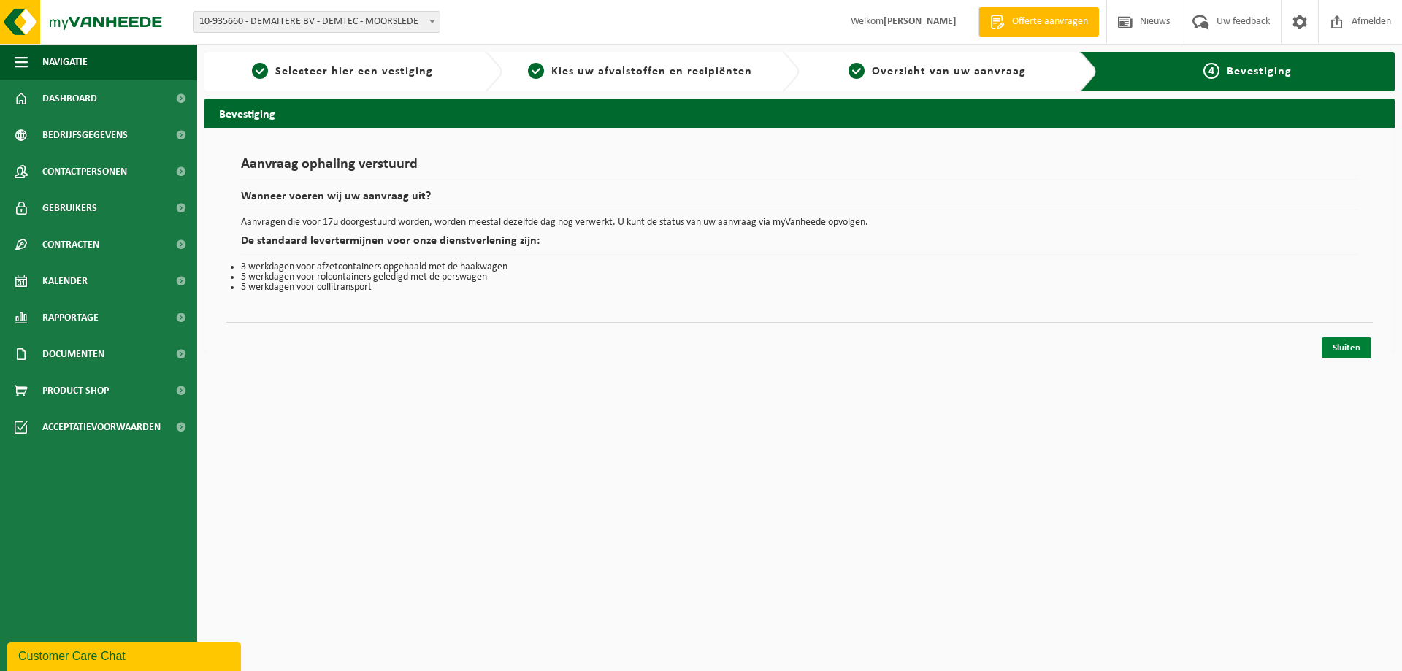
click at [1343, 350] on link "Sluiten" at bounding box center [1347, 347] width 50 height 21
